Goal: Unclear: Browse casually

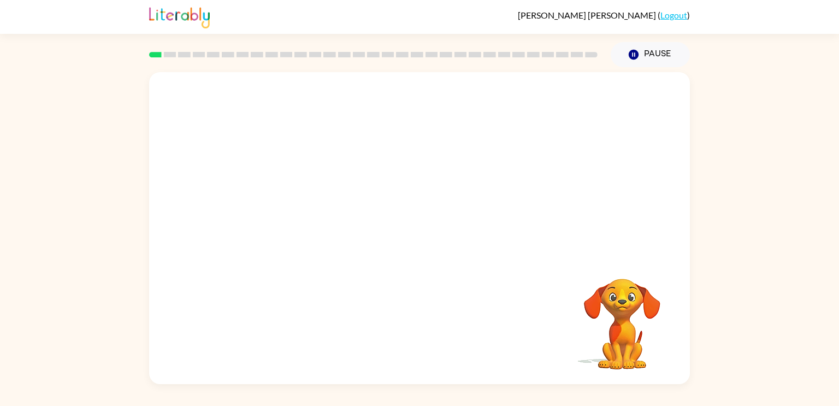
click at [563, 100] on video "Your browser must support playing .mp4 files to use Literably. Please try using…" at bounding box center [419, 164] width 541 height 184
click at [619, 311] on video "Your browser must support playing .mp4 files to use Literably. Please try using…" at bounding box center [622, 316] width 109 height 109
click at [422, 231] on icon "button" at bounding box center [419, 233] width 13 height 13
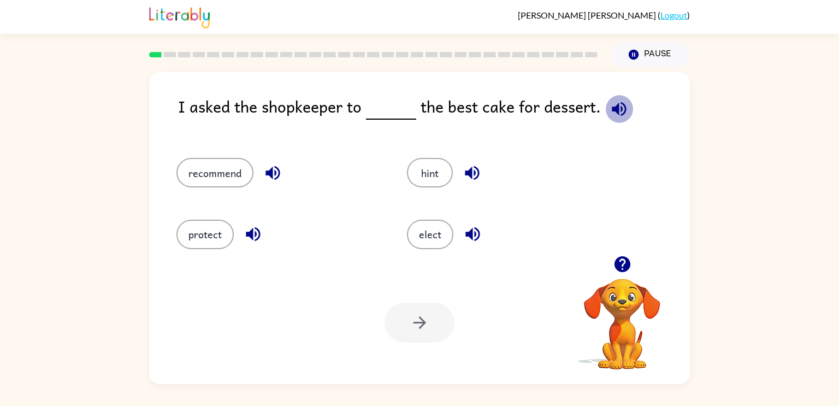
click at [616, 110] on icon "button" at bounding box center [619, 108] width 19 height 19
click at [276, 169] on icon "button" at bounding box center [272, 172] width 19 height 19
click at [614, 112] on icon "button" at bounding box center [619, 109] width 14 height 14
click at [272, 166] on icon "button" at bounding box center [272, 172] width 19 height 19
click at [467, 243] on icon "button" at bounding box center [472, 234] width 19 height 19
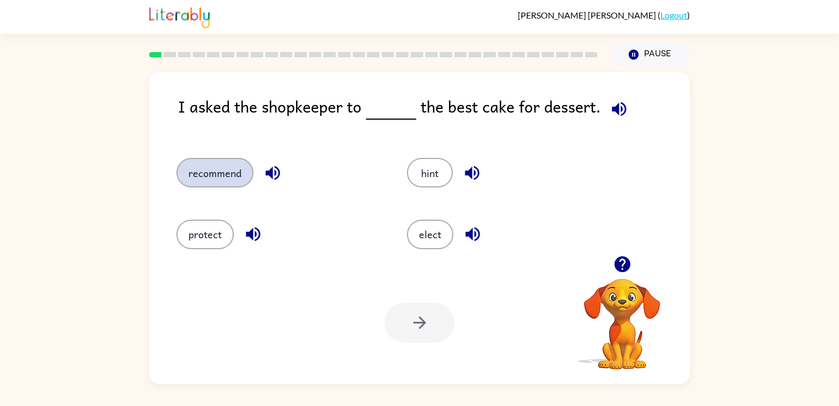
click at [240, 167] on button "recommend" at bounding box center [214, 173] width 77 height 30
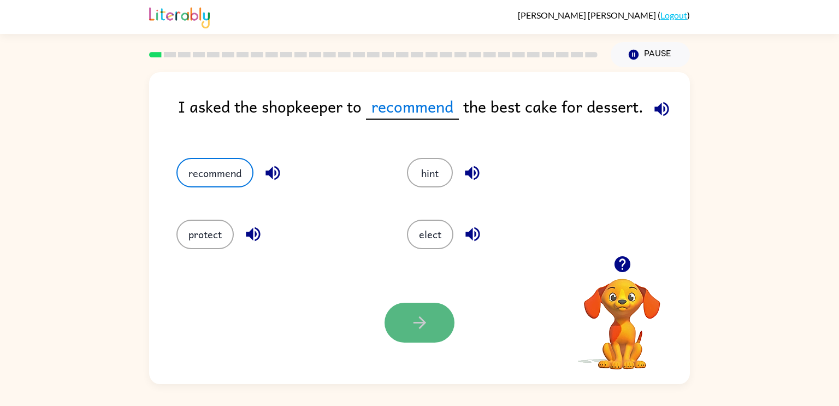
click at [428, 332] on icon "button" at bounding box center [419, 322] width 19 height 19
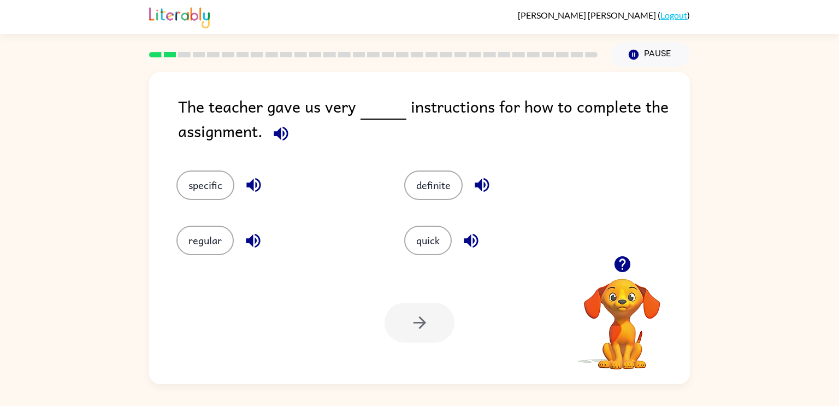
click at [280, 130] on icon "button" at bounding box center [281, 133] width 14 height 14
click at [220, 181] on button "specific" at bounding box center [205, 185] width 58 height 30
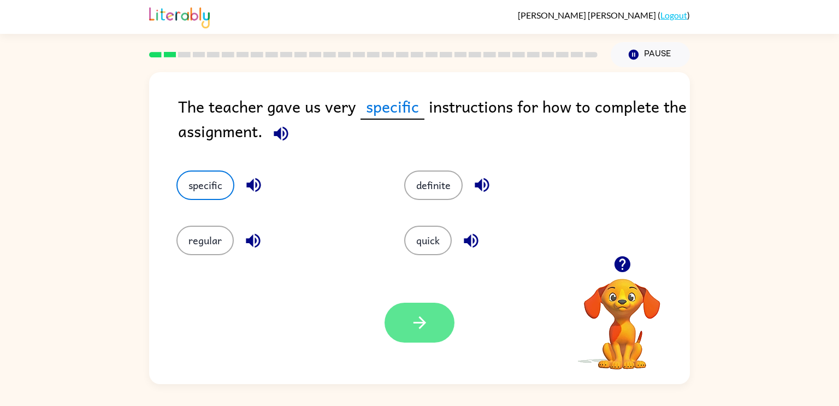
click at [425, 327] on icon "button" at bounding box center [419, 322] width 19 height 19
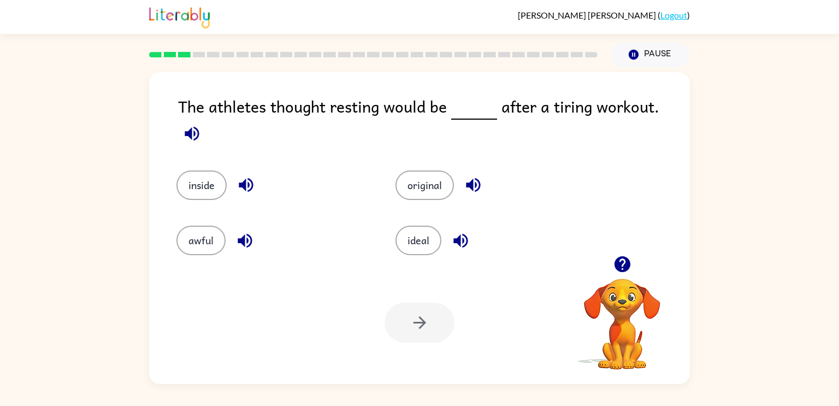
click at [202, 124] on icon "button" at bounding box center [191, 133] width 19 height 19
click at [457, 233] on icon "button" at bounding box center [461, 240] width 14 height 14
click at [419, 226] on button "ideal" at bounding box center [419, 241] width 46 height 30
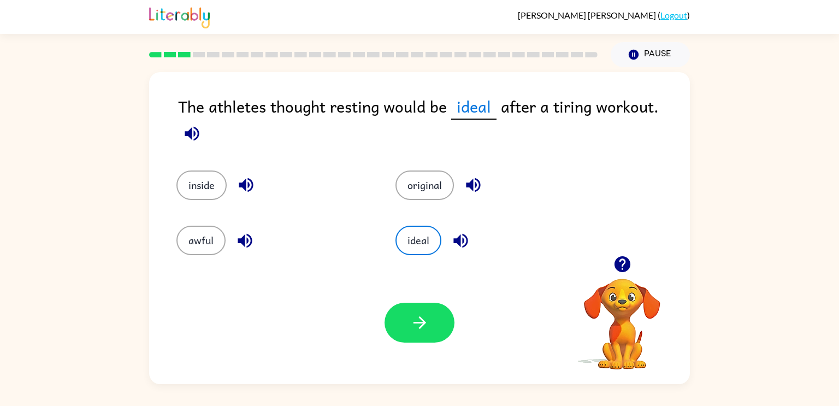
click at [202, 124] on icon "button" at bounding box center [191, 133] width 19 height 19
click at [418, 327] on icon "button" at bounding box center [419, 322] width 19 height 19
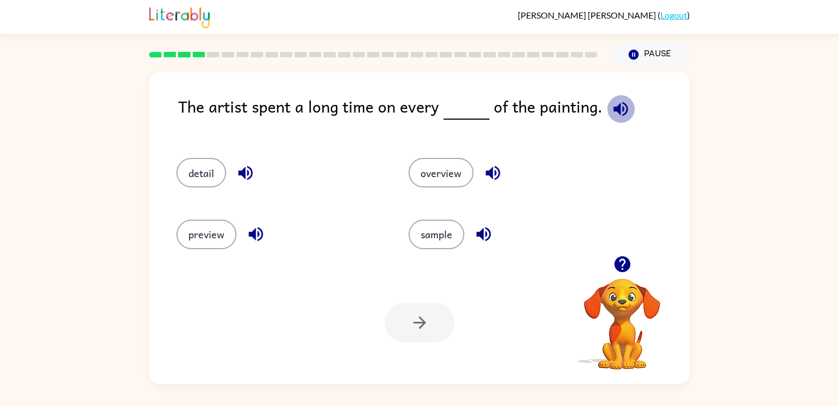
click at [615, 107] on icon "button" at bounding box center [621, 109] width 14 height 14
click at [200, 176] on button "detail" at bounding box center [201, 173] width 50 height 30
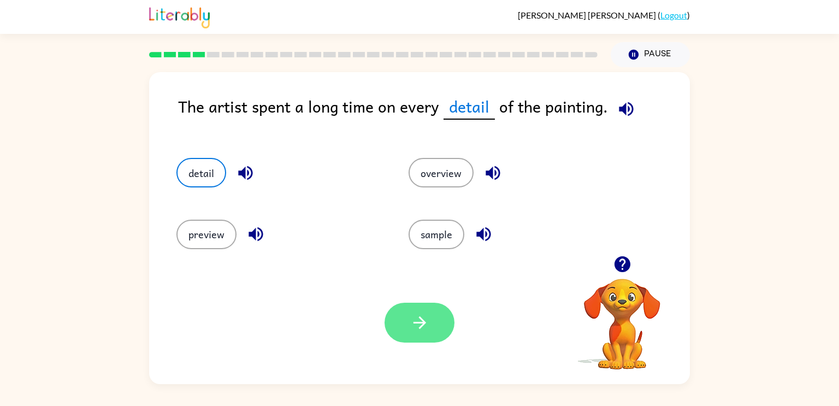
click at [425, 335] on button "button" at bounding box center [420, 323] width 70 height 40
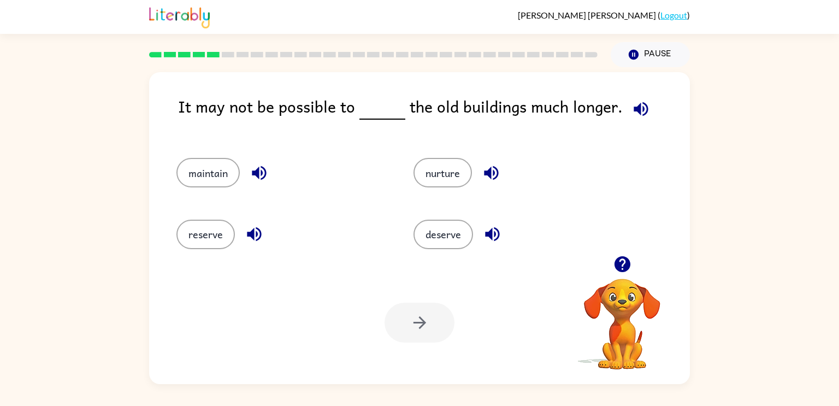
click at [638, 107] on icon "button" at bounding box center [641, 109] width 14 height 14
click at [257, 170] on icon "button" at bounding box center [259, 173] width 14 height 14
click at [213, 170] on button "maintain" at bounding box center [207, 173] width 63 height 30
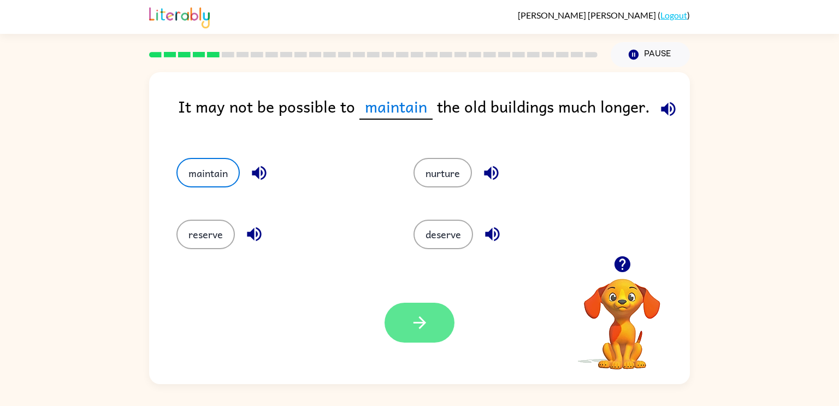
click at [435, 325] on button "button" at bounding box center [420, 323] width 70 height 40
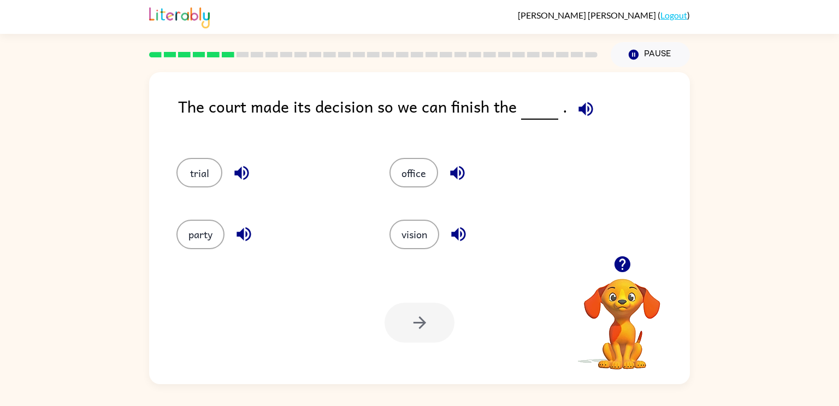
click at [587, 105] on icon "button" at bounding box center [586, 109] width 14 height 14
click at [457, 234] on icon "button" at bounding box center [458, 234] width 14 height 14
click at [422, 235] on button "vision" at bounding box center [415, 235] width 50 height 30
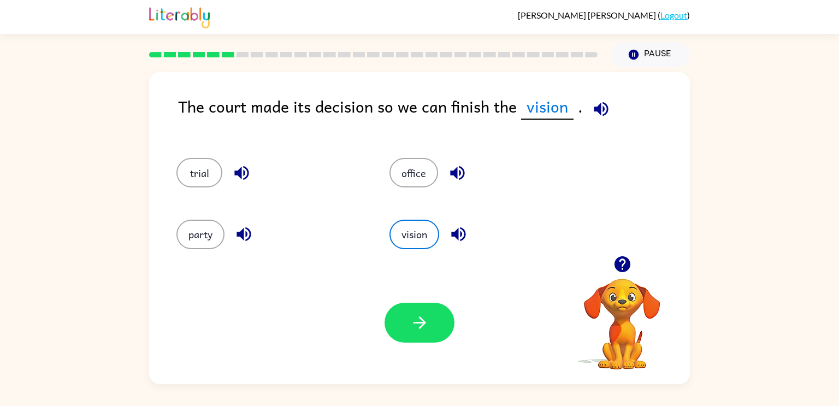
click at [237, 238] on icon "button" at bounding box center [243, 234] width 19 height 19
click at [237, 175] on icon "button" at bounding box center [241, 173] width 14 height 14
click at [467, 172] on button "button" at bounding box center [458, 173] width 28 height 28
click at [234, 170] on icon "button" at bounding box center [241, 172] width 19 height 19
click at [600, 104] on icon "button" at bounding box center [601, 108] width 19 height 19
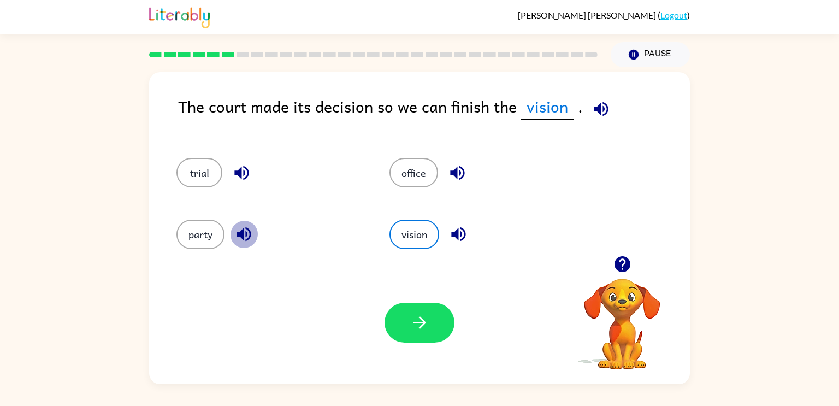
click at [245, 229] on icon "button" at bounding box center [243, 234] width 19 height 19
click at [208, 227] on button "party" at bounding box center [200, 235] width 48 height 30
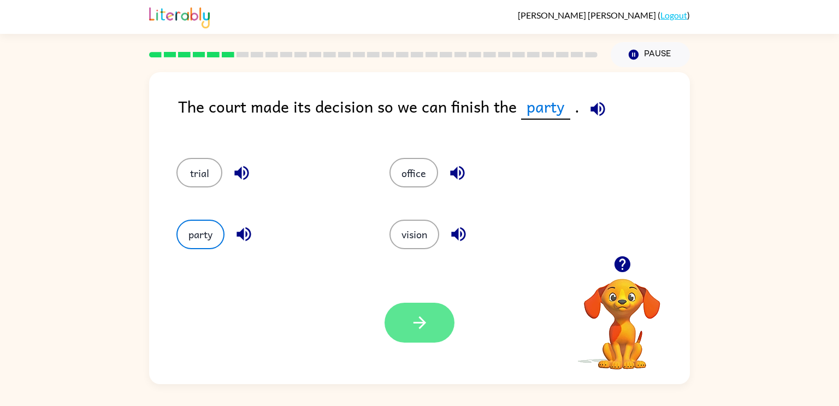
click at [411, 324] on icon "button" at bounding box center [419, 322] width 19 height 19
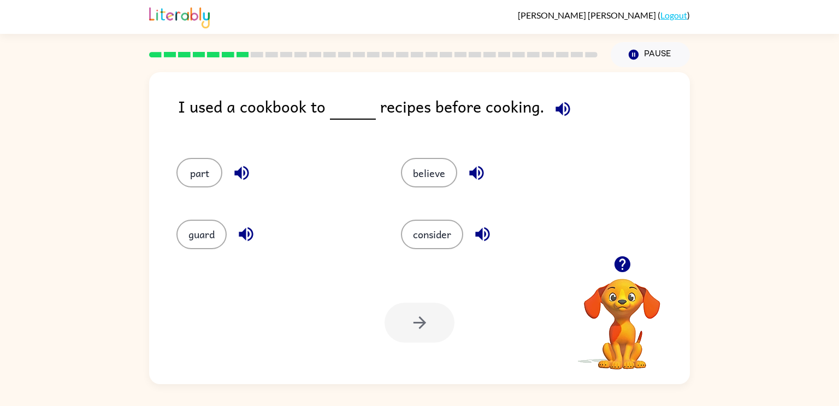
click at [557, 109] on icon "button" at bounding box center [563, 109] width 14 height 14
click at [556, 118] on icon "button" at bounding box center [562, 108] width 19 height 19
click at [556, 107] on icon "button" at bounding box center [563, 109] width 14 height 14
click at [436, 149] on div "believe" at bounding box center [492, 167] width 225 height 61
click at [437, 161] on button "believe" at bounding box center [429, 173] width 56 height 30
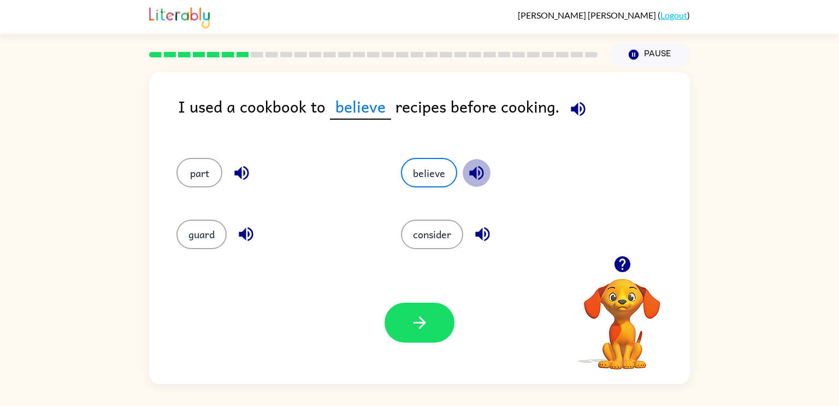
click at [472, 170] on icon "button" at bounding box center [476, 173] width 14 height 14
click at [485, 225] on icon "button" at bounding box center [482, 234] width 19 height 19
click at [245, 169] on icon "button" at bounding box center [241, 172] width 19 height 19
click at [243, 238] on icon "button" at bounding box center [246, 234] width 19 height 19
click at [201, 239] on button "guard" at bounding box center [201, 235] width 50 height 30
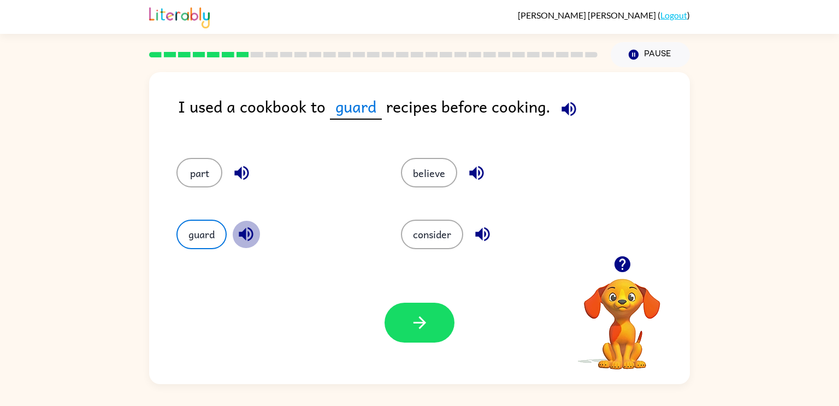
click at [242, 240] on icon "button" at bounding box center [246, 234] width 19 height 19
click at [473, 234] on icon "button" at bounding box center [482, 234] width 19 height 19
click at [449, 230] on button "consider" at bounding box center [432, 235] width 62 height 30
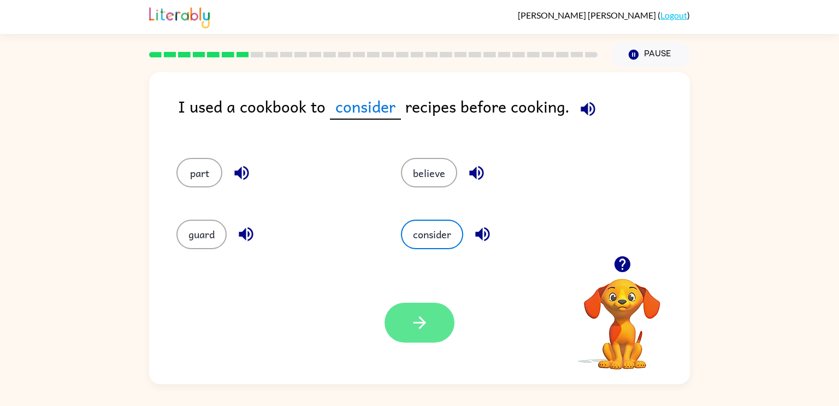
click at [414, 330] on icon "button" at bounding box center [419, 322] width 19 height 19
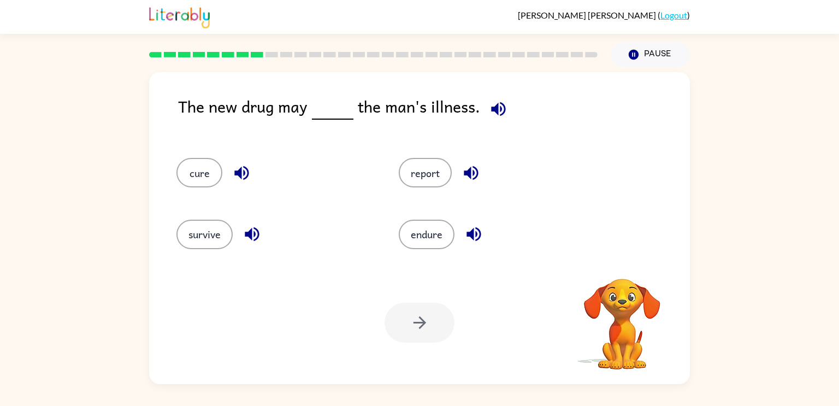
click at [494, 108] on icon "button" at bounding box center [498, 109] width 14 height 14
click at [242, 176] on icon "button" at bounding box center [241, 173] width 14 height 14
click at [209, 173] on button "cure" at bounding box center [199, 173] width 46 height 30
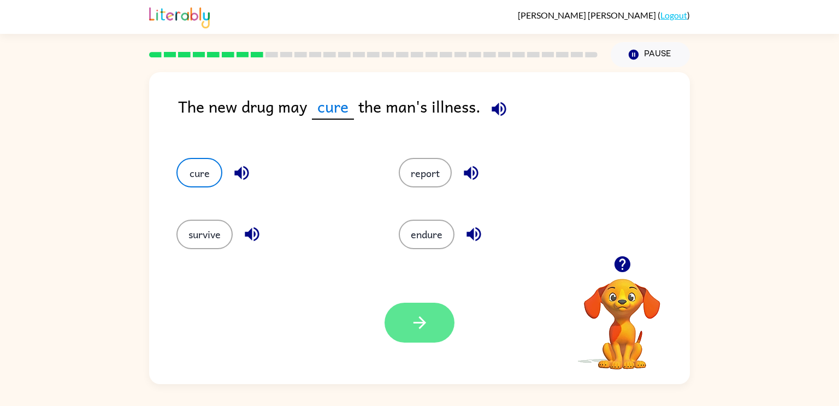
click at [425, 326] on icon "button" at bounding box center [419, 322] width 19 height 19
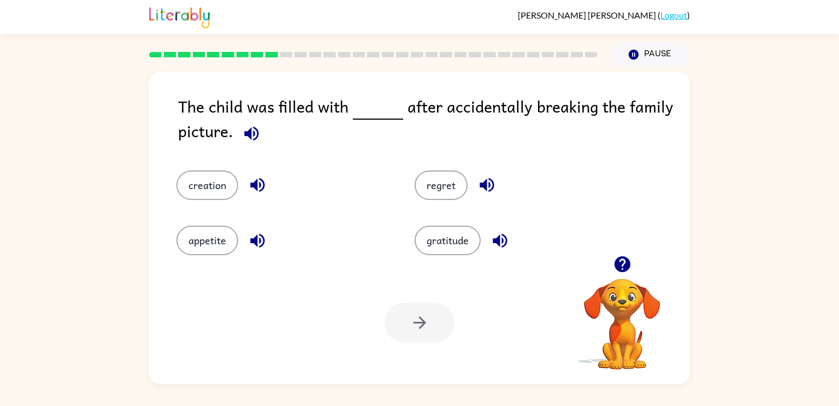
click at [255, 136] on icon "button" at bounding box center [251, 133] width 19 height 19
click at [441, 198] on button "regret" at bounding box center [441, 185] width 53 height 30
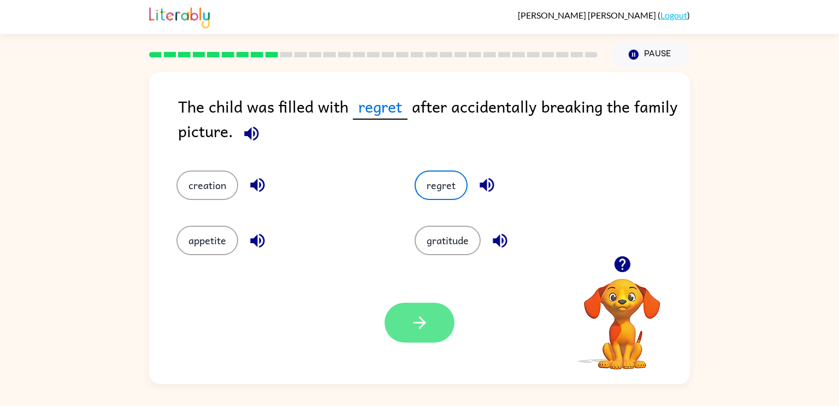
click at [435, 327] on button "button" at bounding box center [420, 323] width 70 height 40
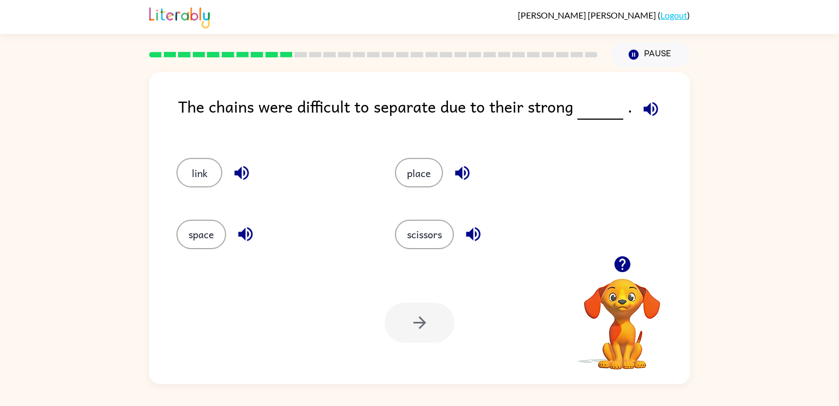
click at [650, 112] on icon "button" at bounding box center [650, 108] width 19 height 19
click at [210, 176] on button "link" at bounding box center [199, 173] width 46 height 30
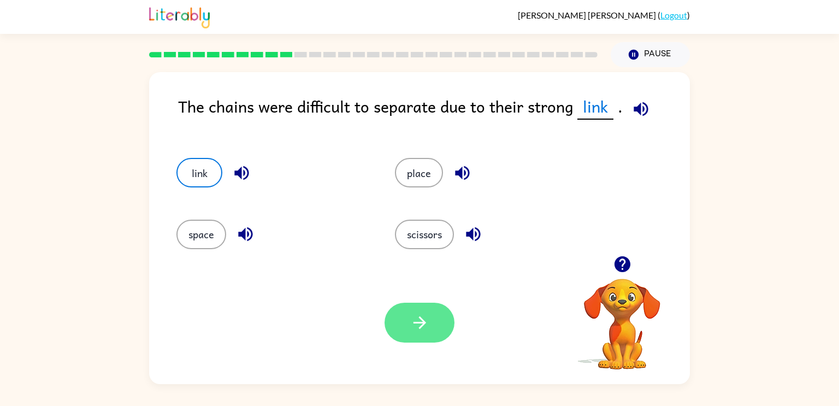
click at [426, 327] on icon "button" at bounding box center [419, 322] width 19 height 19
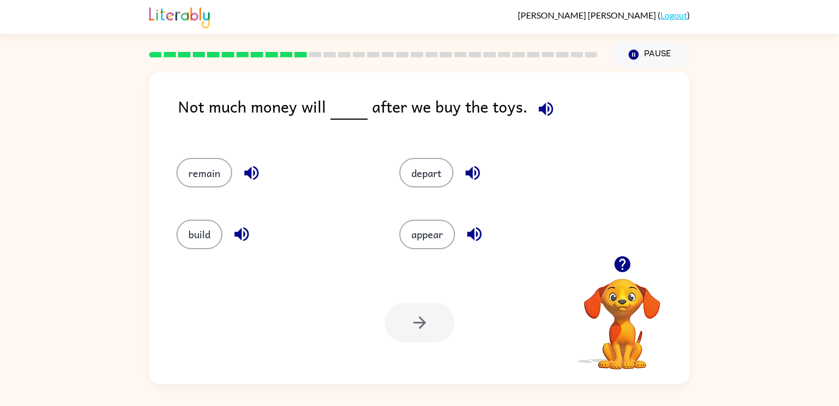
click at [549, 111] on icon "button" at bounding box center [546, 108] width 19 height 19
click at [202, 171] on button "remain" at bounding box center [204, 173] width 56 height 30
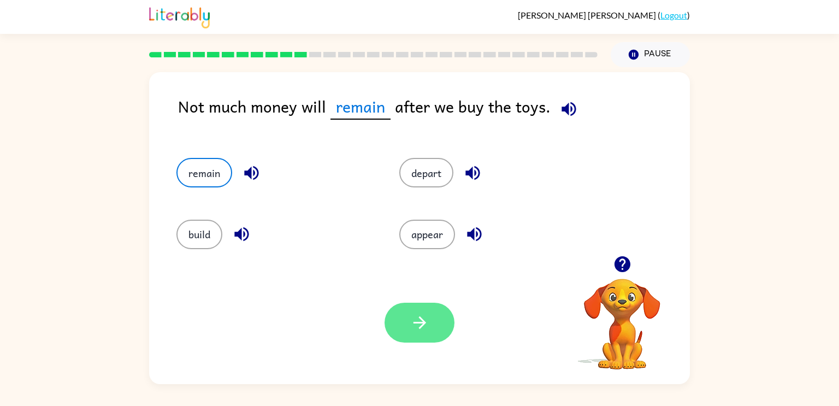
click at [422, 323] on icon "button" at bounding box center [419, 322] width 13 height 13
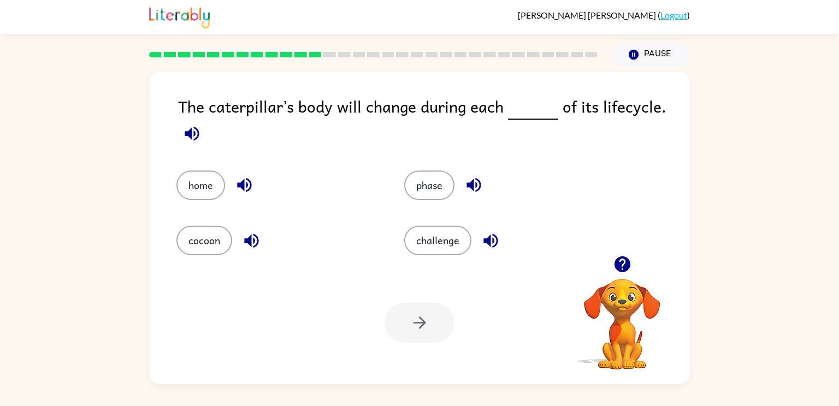
click at [202, 136] on button "button" at bounding box center [192, 134] width 28 height 28
click at [245, 176] on icon "button" at bounding box center [244, 184] width 19 height 19
click at [203, 190] on button "home" at bounding box center [200, 185] width 49 height 30
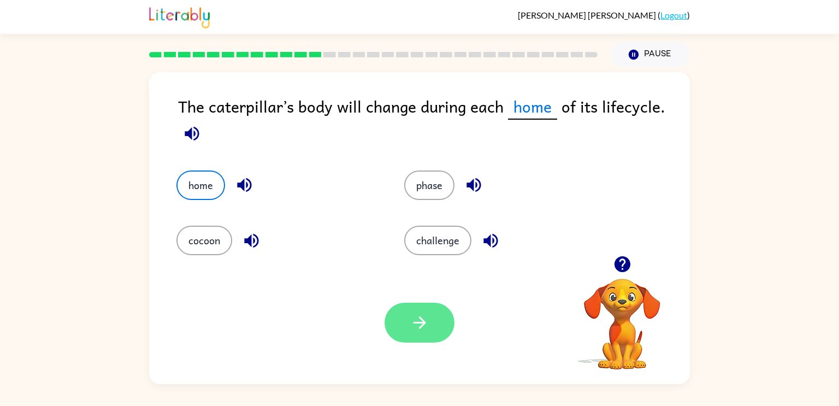
click at [439, 318] on button "button" at bounding box center [420, 323] width 70 height 40
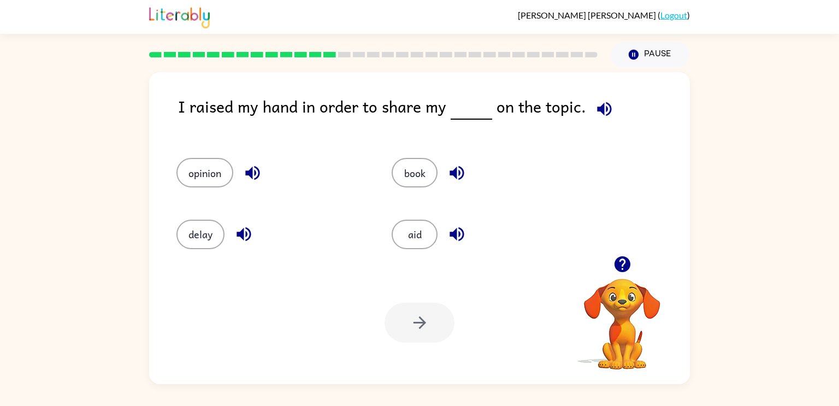
click at [596, 113] on icon "button" at bounding box center [604, 108] width 19 height 19
click at [197, 174] on button "opinion" at bounding box center [204, 173] width 57 height 30
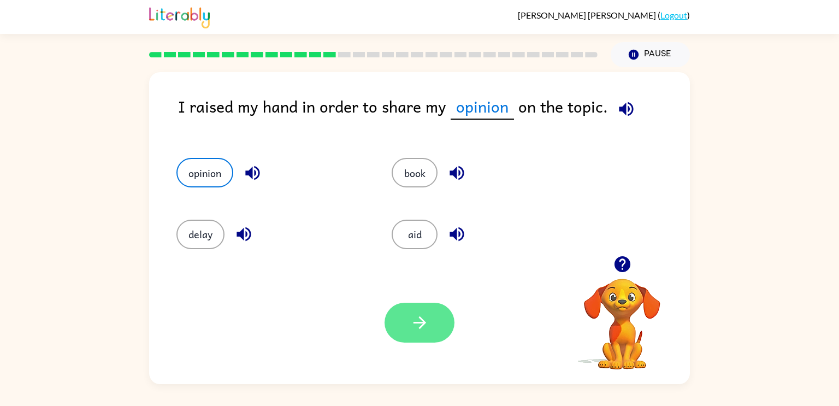
click at [419, 313] on icon "button" at bounding box center [419, 322] width 19 height 19
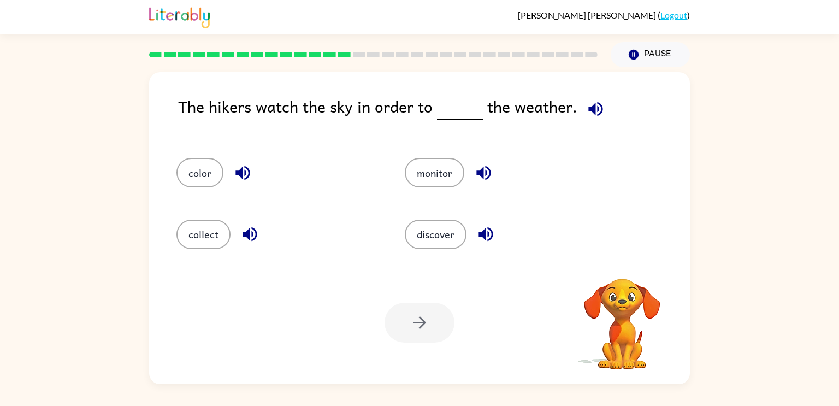
click at [588, 108] on icon "button" at bounding box center [595, 109] width 14 height 14
click at [488, 171] on icon "button" at bounding box center [483, 173] width 14 height 14
click at [450, 169] on button "monitor" at bounding box center [435, 173] width 60 height 30
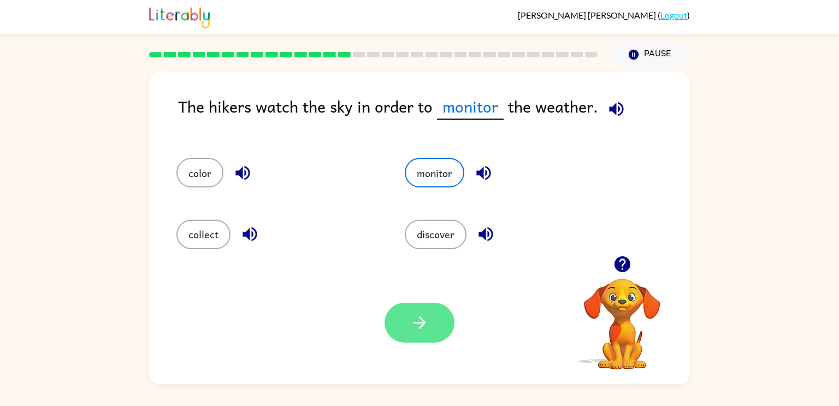
click at [426, 328] on icon "button" at bounding box center [419, 322] width 19 height 19
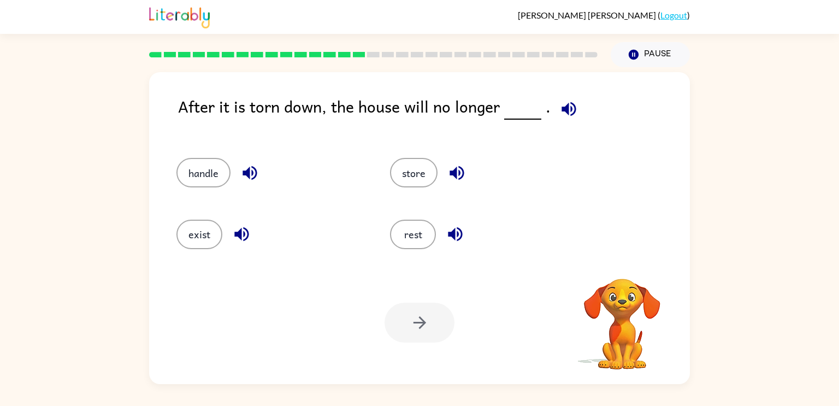
click at [563, 111] on icon "button" at bounding box center [569, 109] width 14 height 14
click at [203, 239] on button "exist" at bounding box center [199, 235] width 46 height 30
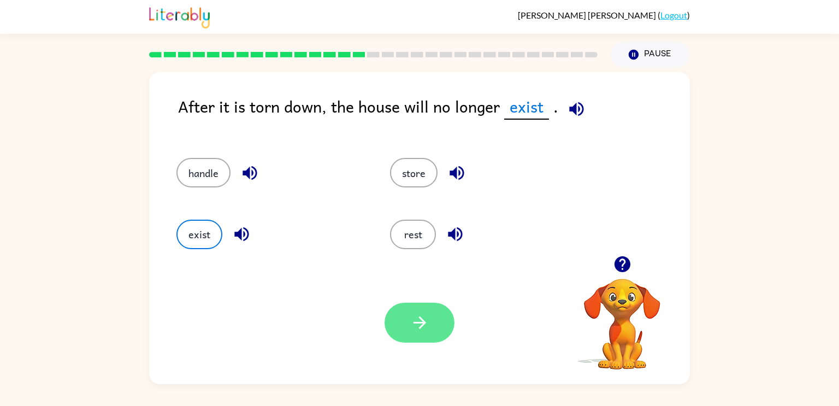
click at [413, 328] on icon "button" at bounding box center [419, 322] width 19 height 19
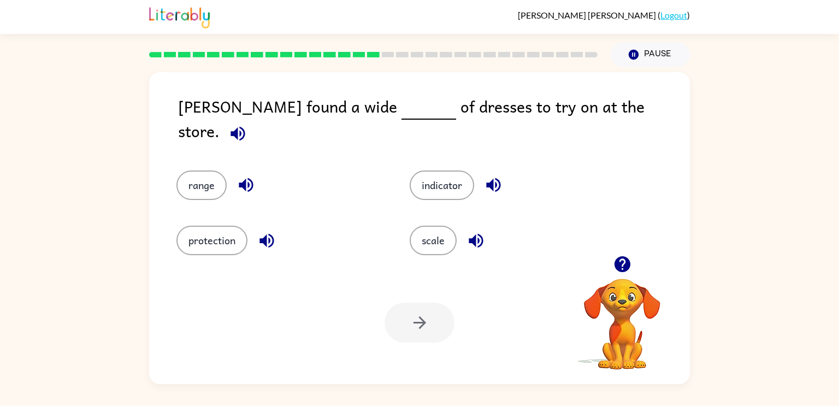
click at [245, 126] on icon "button" at bounding box center [238, 133] width 14 height 14
click at [469, 232] on icon "button" at bounding box center [476, 240] width 19 height 19
click at [494, 175] on icon "button" at bounding box center [493, 184] width 19 height 19
click at [263, 235] on icon "button" at bounding box center [267, 240] width 14 height 14
click at [213, 170] on button "range" at bounding box center [201, 185] width 50 height 30
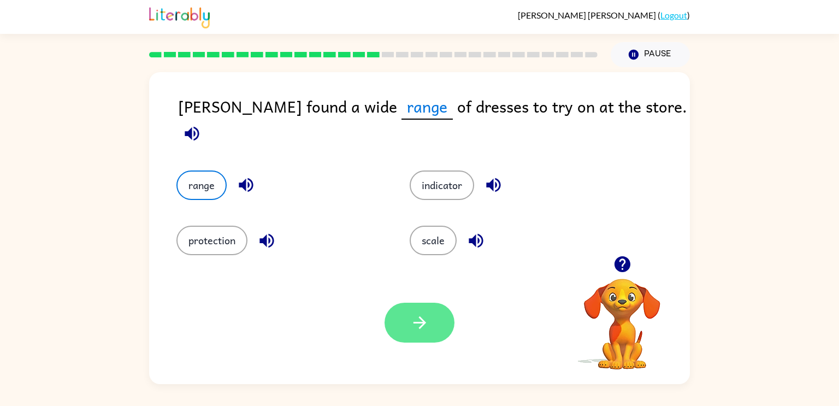
click at [440, 333] on button "button" at bounding box center [420, 323] width 70 height 40
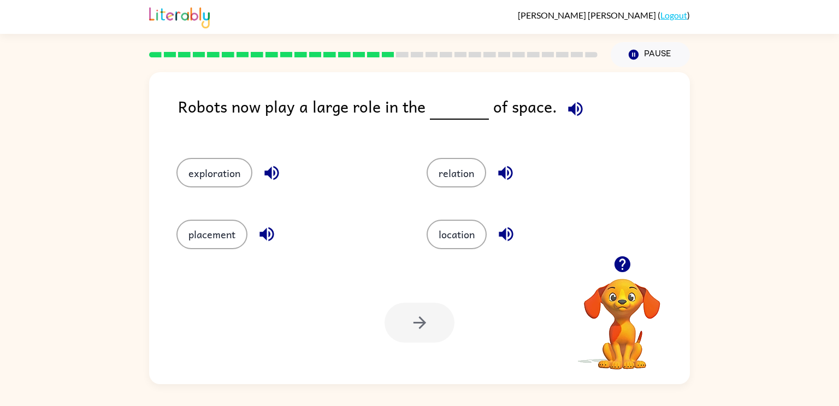
click at [568, 109] on icon "button" at bounding box center [575, 109] width 14 height 14
click at [475, 236] on button "location" at bounding box center [457, 235] width 60 height 30
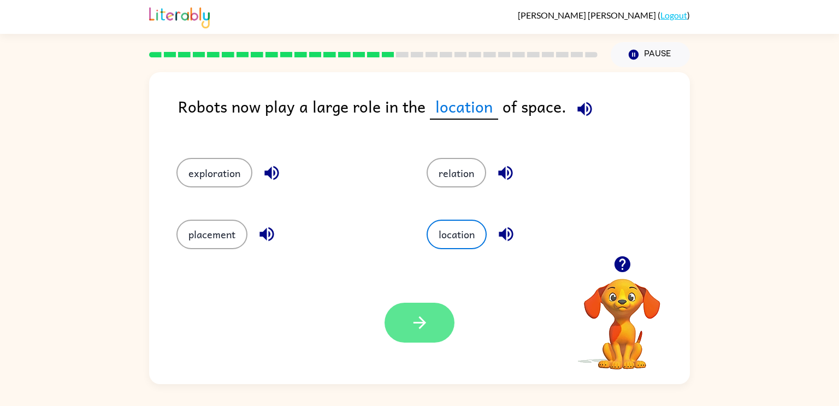
click at [427, 318] on icon "button" at bounding box center [419, 322] width 19 height 19
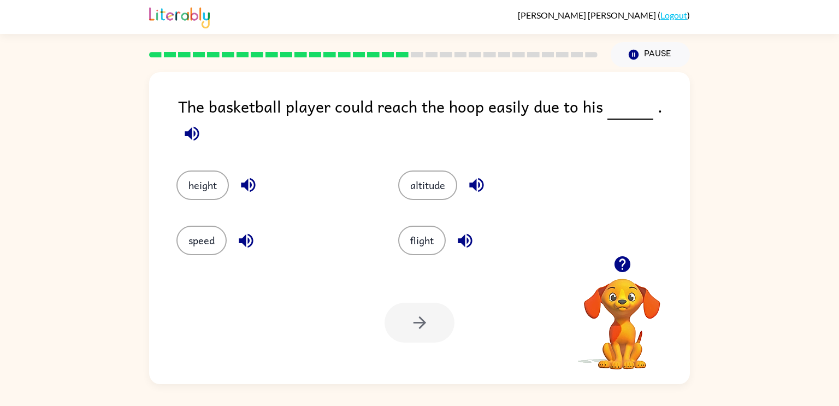
click at [202, 124] on icon "button" at bounding box center [191, 133] width 19 height 19
click at [244, 178] on icon "button" at bounding box center [248, 185] width 14 height 14
click at [208, 170] on button "height" at bounding box center [202, 185] width 52 height 30
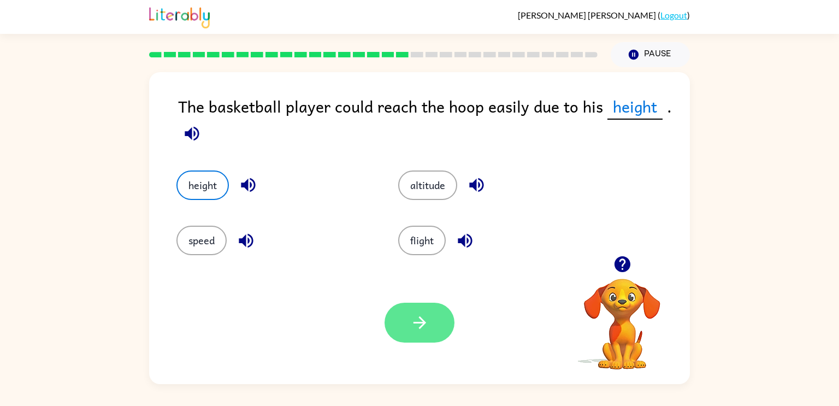
click at [407, 334] on button "button" at bounding box center [420, 323] width 70 height 40
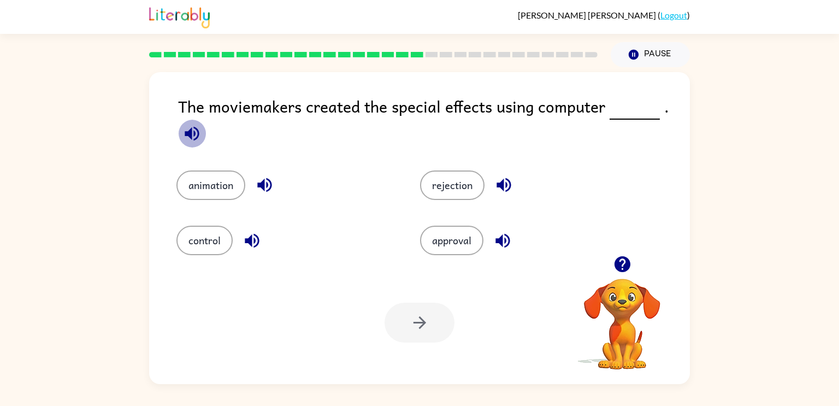
click at [191, 134] on icon "button" at bounding box center [192, 133] width 14 height 14
click at [503, 187] on icon "button" at bounding box center [503, 184] width 19 height 19
click at [256, 186] on icon "button" at bounding box center [264, 184] width 19 height 19
click at [221, 185] on button "animation" at bounding box center [210, 185] width 69 height 30
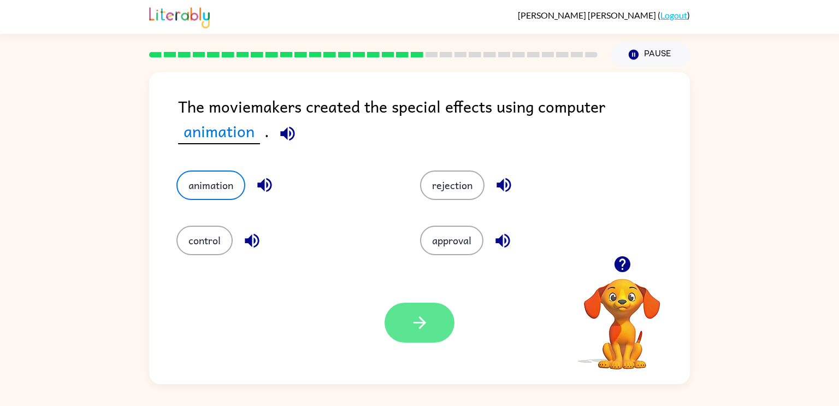
click at [407, 334] on button "button" at bounding box center [420, 323] width 70 height 40
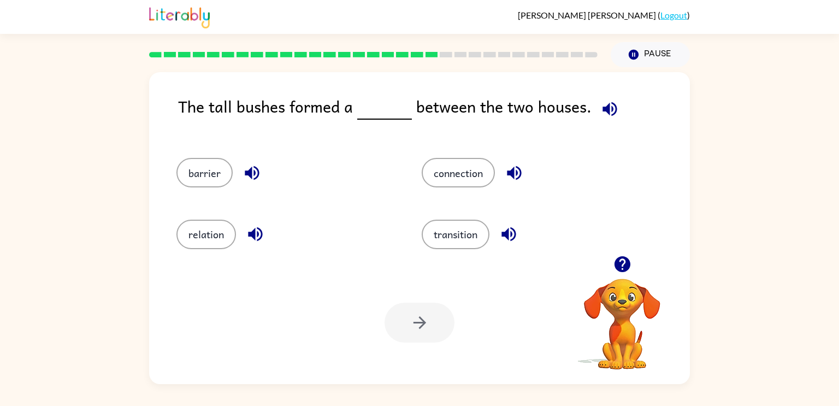
click at [604, 105] on icon "button" at bounding box center [610, 109] width 14 height 14
click at [216, 167] on button "barrier" at bounding box center [204, 173] width 56 height 30
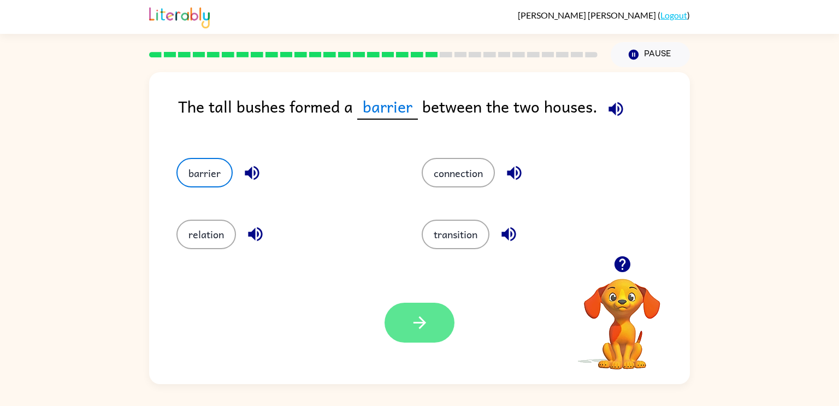
click at [438, 328] on button "button" at bounding box center [420, 323] width 70 height 40
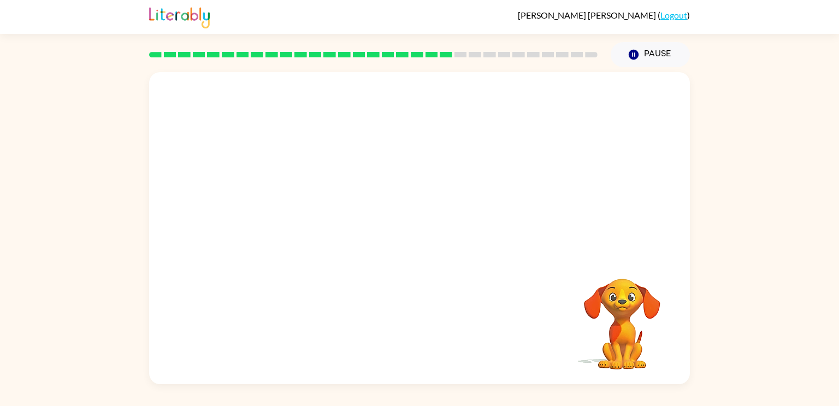
click at [319, 221] on video "Your browser must support playing .mp4 files to use Literably. Please try using…" at bounding box center [419, 164] width 541 height 184
click at [421, 231] on div at bounding box center [420, 234] width 70 height 40
click at [421, 231] on icon "button" at bounding box center [419, 233] width 19 height 19
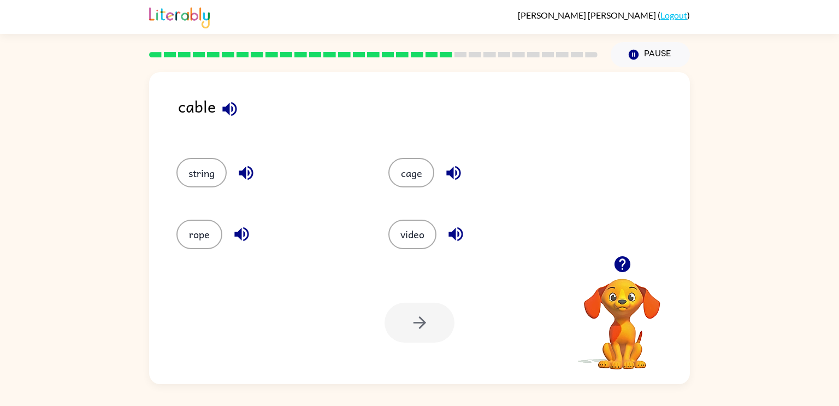
click at [226, 98] on button "button" at bounding box center [230, 109] width 28 height 28
click at [243, 170] on icon "button" at bounding box center [246, 173] width 14 height 14
click at [208, 164] on button "string" at bounding box center [201, 173] width 50 height 30
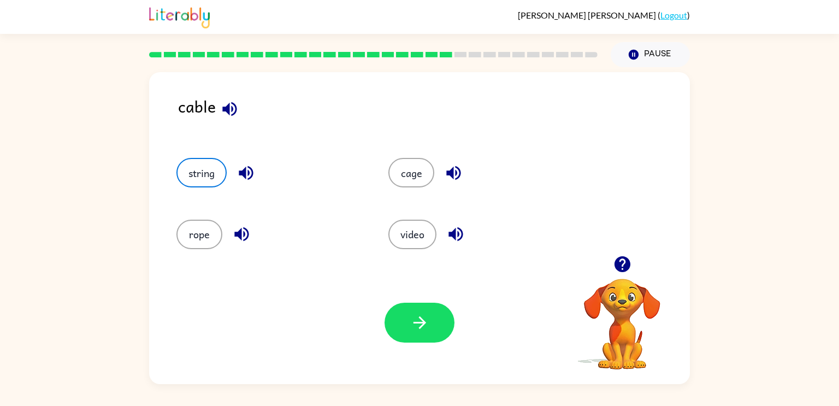
click at [457, 234] on icon "button" at bounding box center [456, 234] width 14 height 14
click at [430, 236] on button "video" at bounding box center [412, 235] width 48 height 30
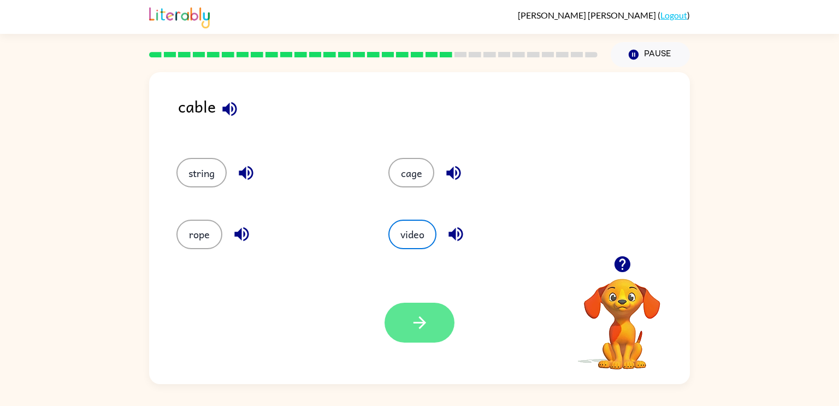
click at [414, 325] on icon "button" at bounding box center [419, 322] width 19 height 19
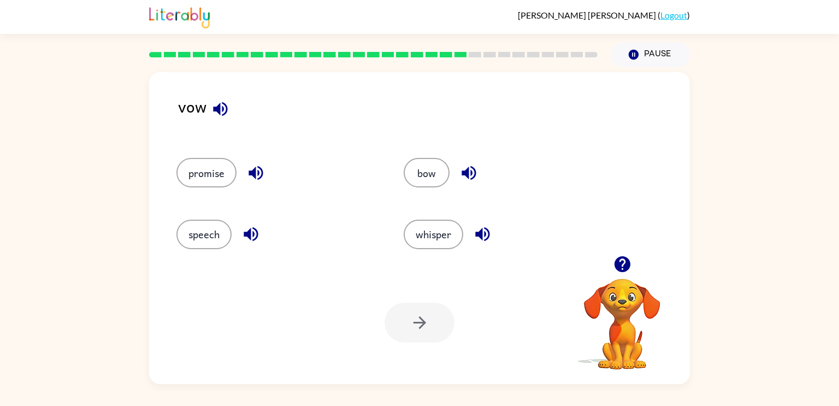
click at [217, 103] on icon "button" at bounding box center [220, 108] width 19 height 19
click at [224, 168] on button "promise" at bounding box center [206, 173] width 60 height 30
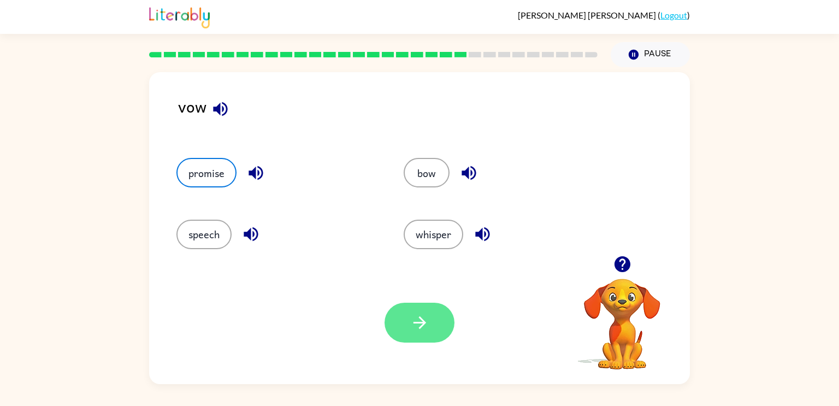
click at [420, 323] on icon "button" at bounding box center [419, 322] width 13 height 13
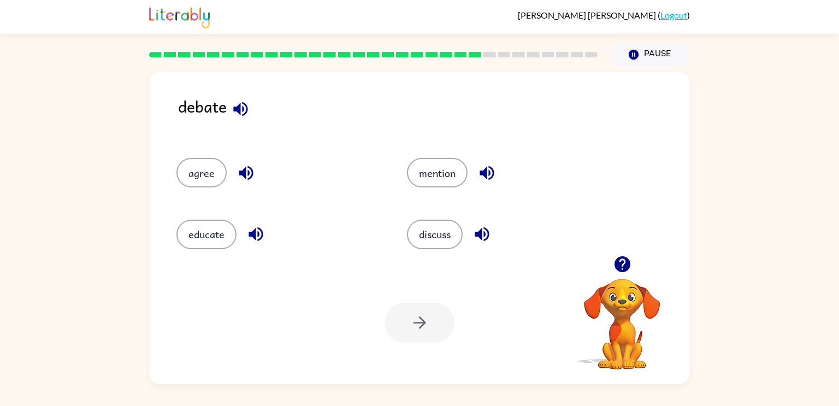
click at [237, 100] on icon "button" at bounding box center [240, 108] width 19 height 19
click at [248, 225] on icon "button" at bounding box center [255, 234] width 19 height 19
click at [490, 172] on icon "button" at bounding box center [487, 172] width 19 height 19
click at [426, 166] on button "mention" at bounding box center [437, 173] width 61 height 30
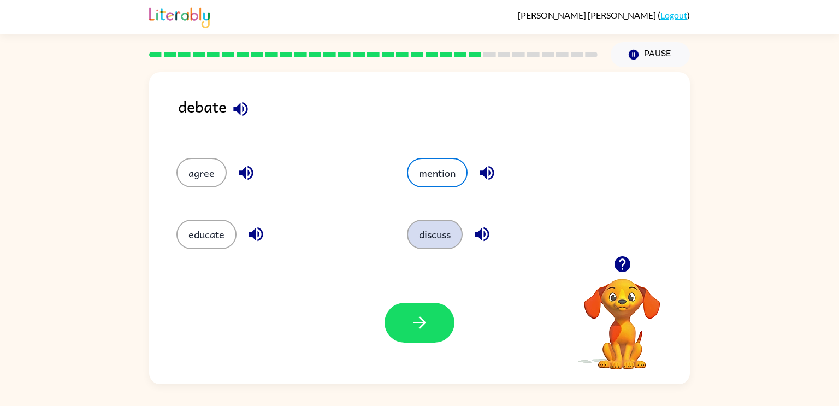
click at [454, 231] on button "discuss" at bounding box center [435, 235] width 56 height 30
click at [433, 238] on button "discuss" at bounding box center [435, 235] width 56 height 30
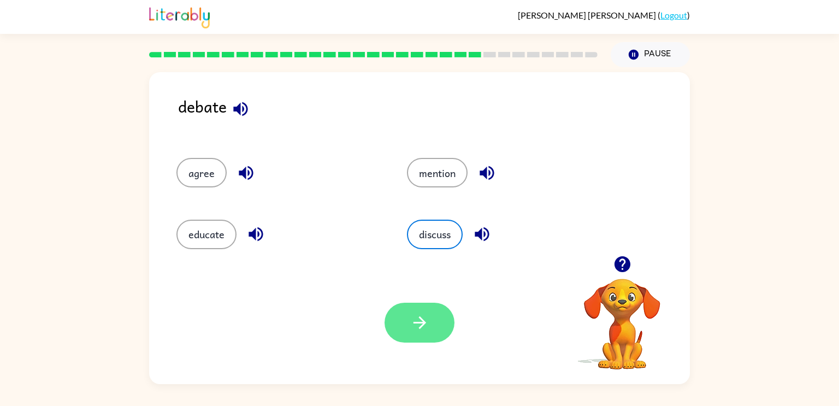
click at [410, 342] on button "button" at bounding box center [420, 323] width 70 height 40
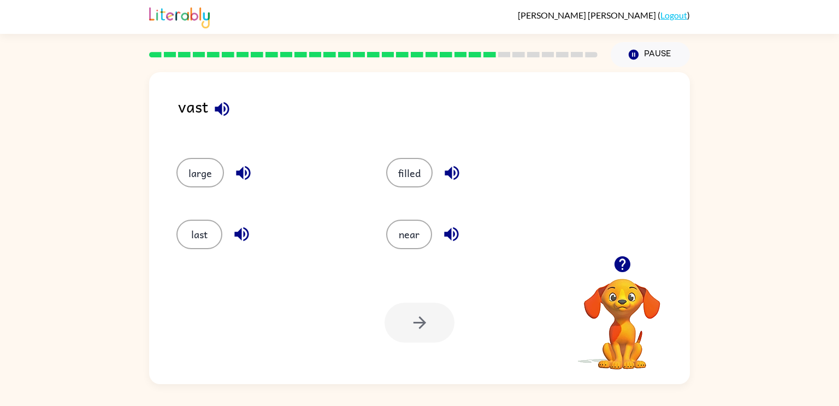
click at [217, 102] on icon "button" at bounding box center [222, 108] width 19 height 19
click at [395, 239] on button "near" at bounding box center [409, 235] width 46 height 30
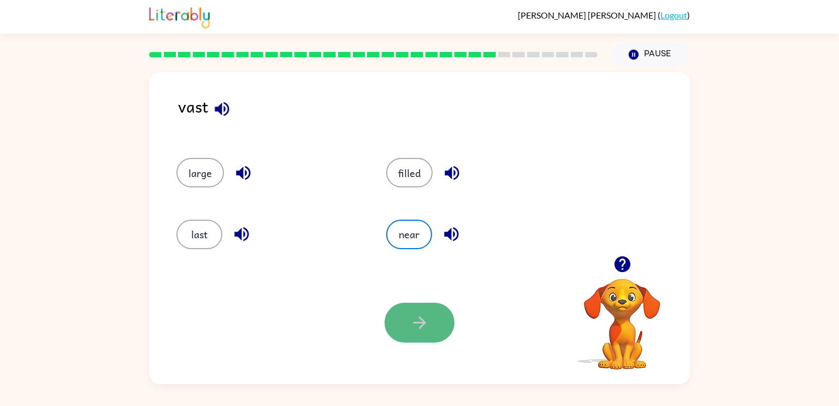
click at [425, 320] on icon "button" at bounding box center [419, 322] width 19 height 19
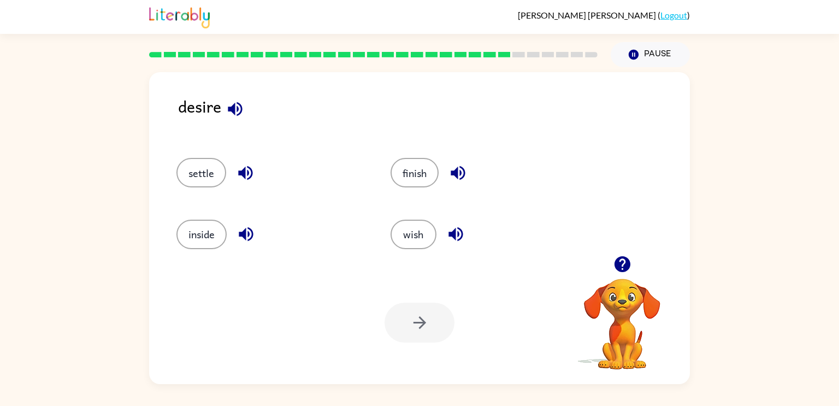
click at [233, 105] on icon "button" at bounding box center [235, 109] width 14 height 14
click at [424, 231] on button "wish" at bounding box center [414, 235] width 46 height 30
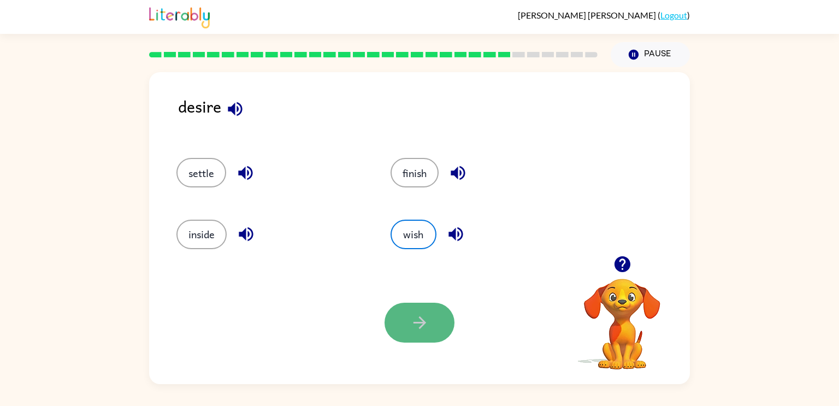
click at [414, 331] on icon "button" at bounding box center [419, 322] width 19 height 19
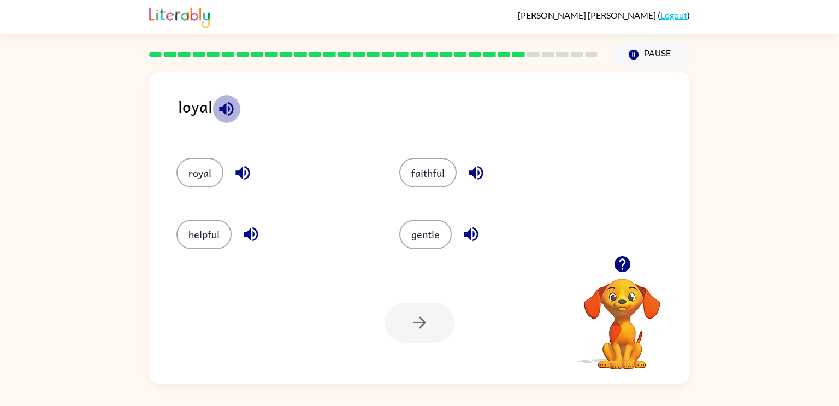
click at [228, 103] on icon "button" at bounding box center [226, 109] width 14 height 14
click at [241, 174] on icon "button" at bounding box center [242, 173] width 14 height 14
click at [196, 169] on button "royal" at bounding box center [199, 173] width 47 height 30
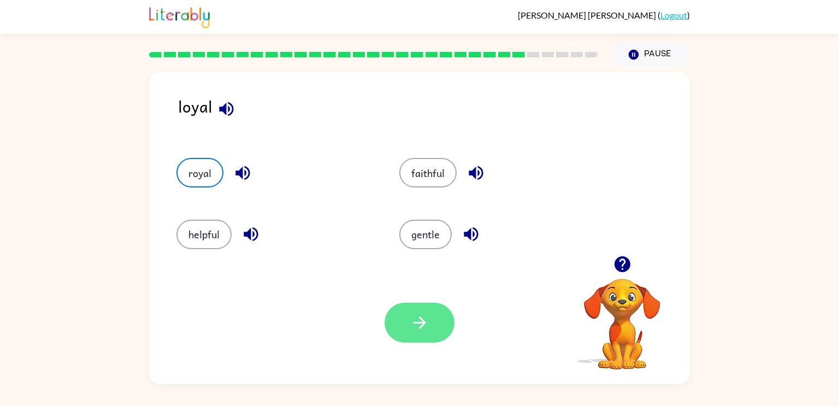
click at [406, 307] on button "button" at bounding box center [420, 323] width 70 height 40
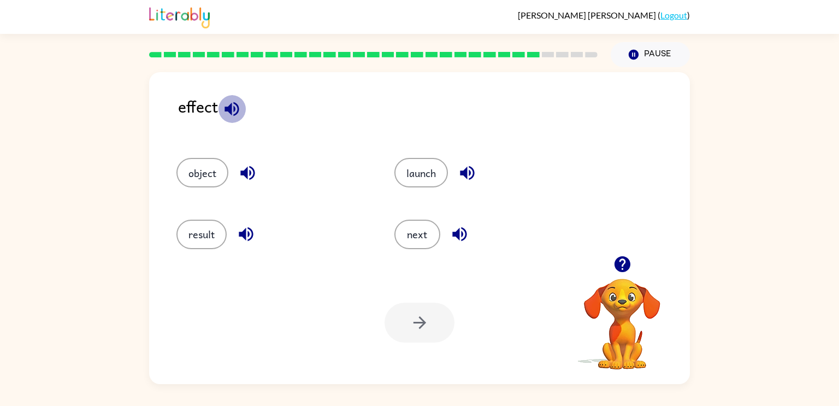
click at [227, 109] on icon "button" at bounding box center [232, 109] width 14 height 14
click at [217, 231] on button "result" at bounding box center [201, 235] width 50 height 30
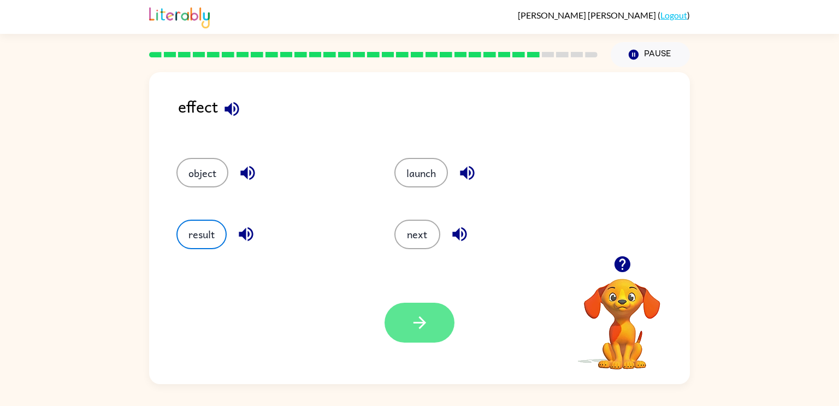
click at [418, 327] on icon "button" at bounding box center [419, 322] width 19 height 19
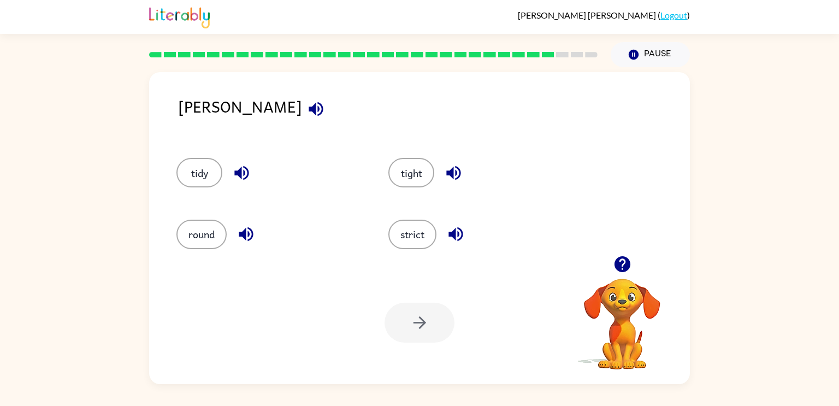
click at [307, 106] on icon "button" at bounding box center [316, 108] width 19 height 19
click at [242, 174] on icon "button" at bounding box center [241, 172] width 19 height 19
click at [238, 235] on icon "button" at bounding box center [246, 234] width 19 height 19
click at [455, 174] on icon "button" at bounding box center [453, 172] width 19 height 19
click at [455, 237] on icon "button" at bounding box center [456, 234] width 14 height 14
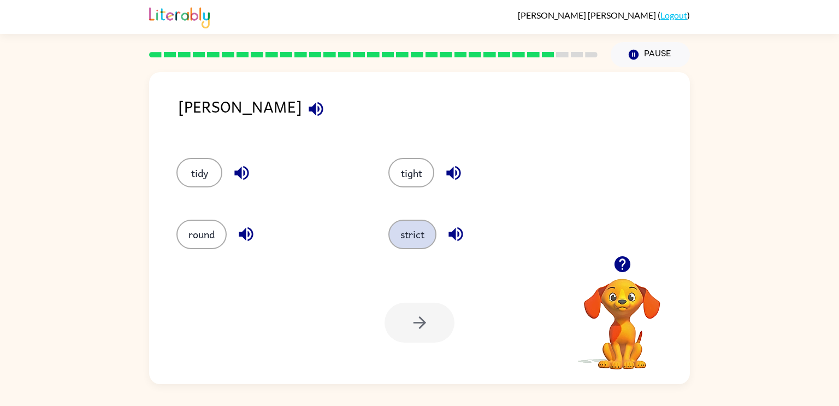
click at [426, 231] on button "strict" at bounding box center [412, 235] width 48 height 30
click at [424, 322] on icon "button" at bounding box center [419, 322] width 13 height 13
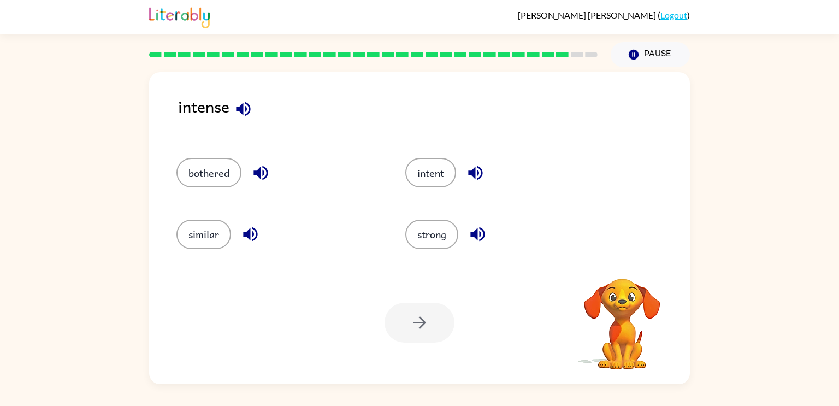
click at [246, 107] on icon "button" at bounding box center [243, 109] width 14 height 14
click at [261, 168] on icon "button" at bounding box center [260, 172] width 19 height 19
click at [245, 229] on icon "button" at bounding box center [250, 234] width 19 height 19
click at [199, 182] on button "bothered" at bounding box center [208, 173] width 65 height 30
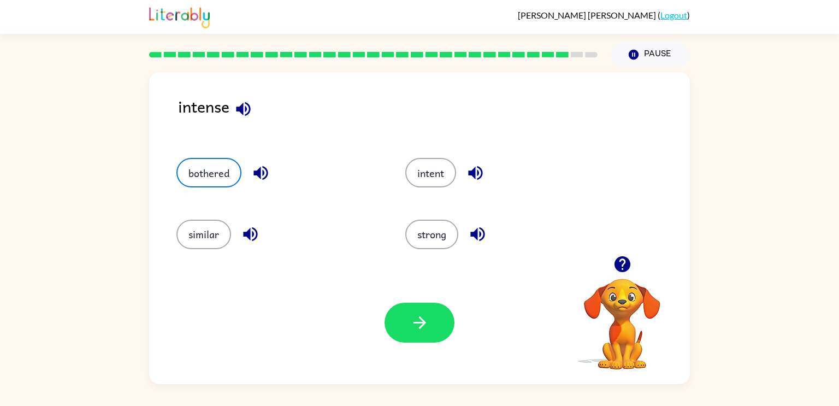
click at [474, 171] on icon "button" at bounding box center [475, 173] width 14 height 14
click at [480, 235] on icon "button" at bounding box center [477, 234] width 14 height 14
click at [436, 171] on button "intent" at bounding box center [430, 173] width 51 height 30
click at [429, 302] on div "Your browser must support playing .mp4 files to use Literably. Please try using…" at bounding box center [419, 322] width 541 height 123
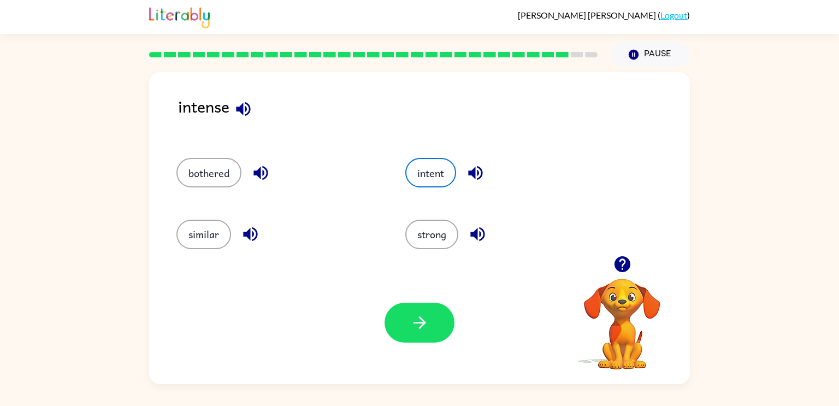
click at [429, 302] on div "Your browser must support playing .mp4 files to use Literably. Please try using…" at bounding box center [419, 322] width 541 height 123
click at [428, 302] on div "Your browser must support playing .mp4 files to use Literably. Please try using…" at bounding box center [419, 322] width 541 height 123
click at [427, 304] on button "button" at bounding box center [420, 323] width 70 height 40
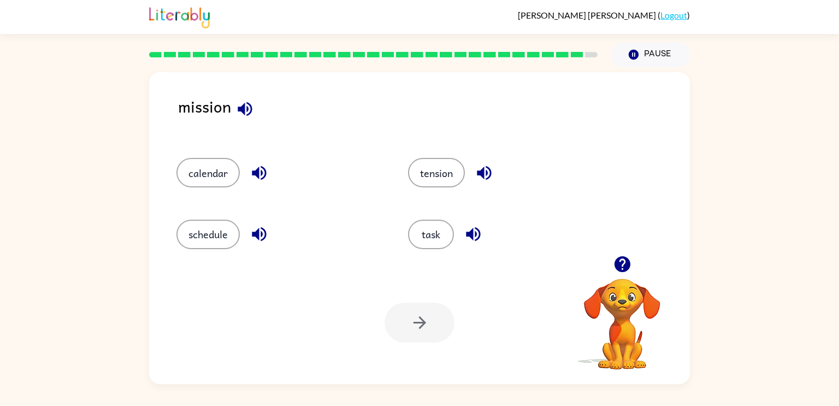
click at [239, 105] on icon "button" at bounding box center [244, 108] width 19 height 19
click at [261, 167] on icon "button" at bounding box center [259, 173] width 14 height 14
click at [258, 232] on icon "button" at bounding box center [259, 234] width 14 height 14
click at [487, 171] on icon "button" at bounding box center [484, 173] width 14 height 14
click at [475, 234] on icon "button" at bounding box center [473, 234] width 14 height 14
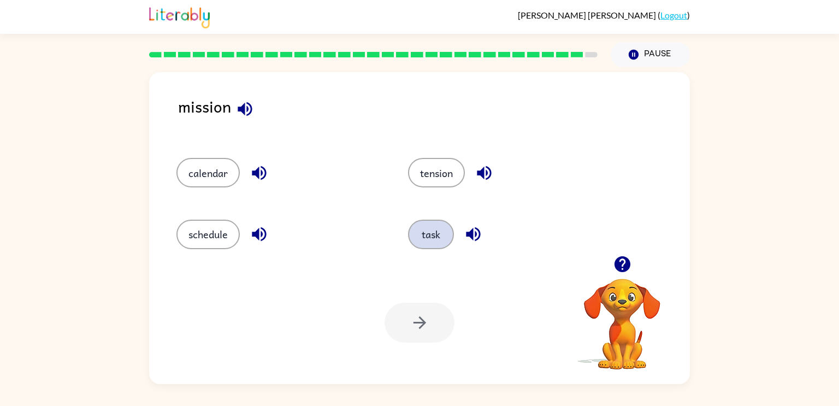
click at [437, 234] on button "task" at bounding box center [431, 235] width 46 height 30
click at [427, 320] on icon "button" at bounding box center [419, 322] width 19 height 19
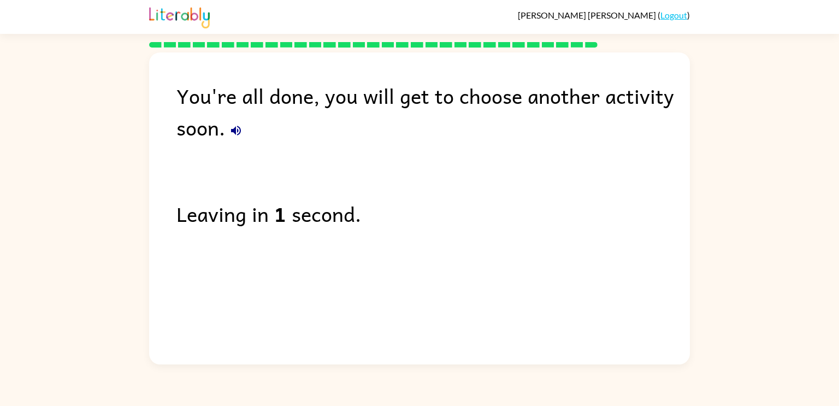
click at [237, 129] on icon "button" at bounding box center [236, 131] width 10 height 10
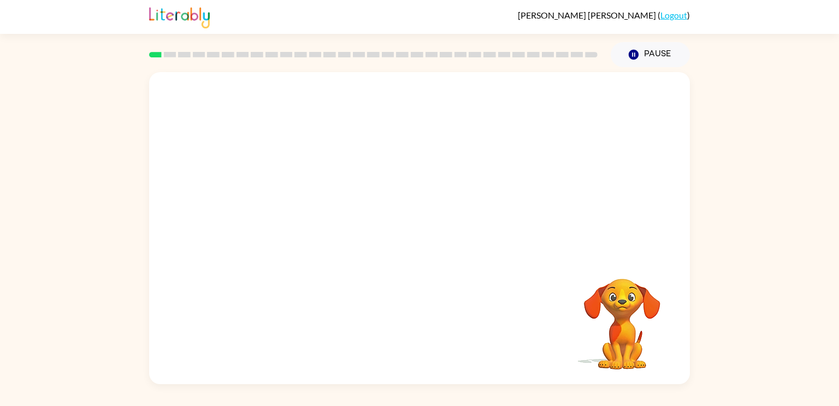
click at [412, 231] on div at bounding box center [419, 164] width 541 height 184
click at [423, 207] on video "Your browser must support playing .mp4 files to use Literably. Please try using…" at bounding box center [419, 164] width 541 height 184
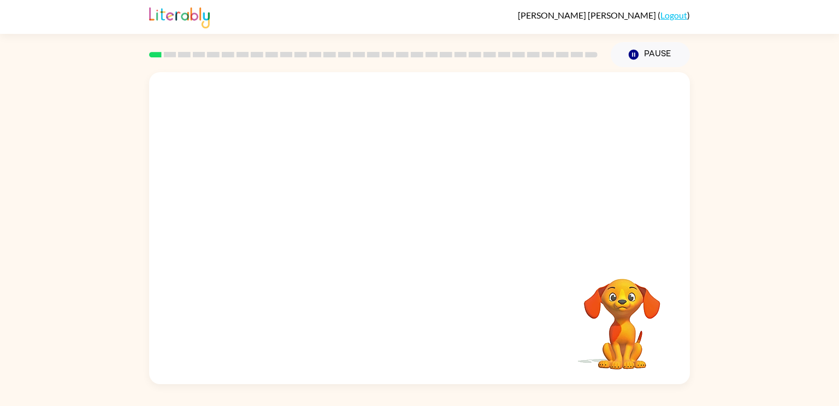
click at [384, 205] on video "Your browser must support playing .mp4 files to use Literably. Please try using…" at bounding box center [419, 164] width 541 height 184
click at [293, 219] on video "Your browser must support playing .mp4 files to use Literably. Please try using…" at bounding box center [419, 164] width 541 height 184
click at [444, 228] on div at bounding box center [420, 234] width 70 height 40
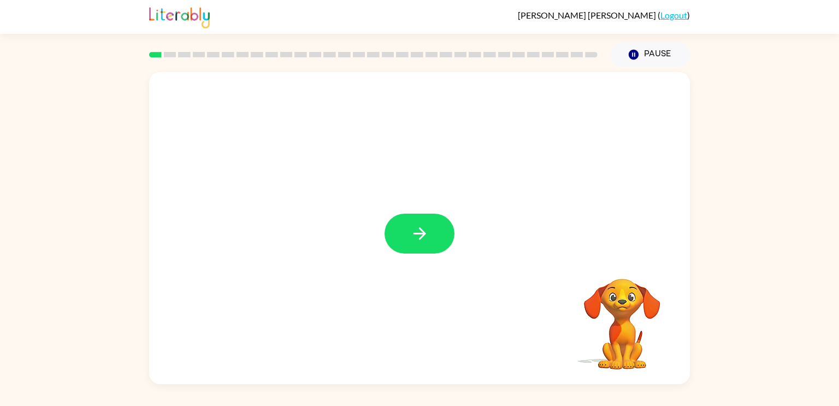
click at [444, 228] on button "button" at bounding box center [420, 234] width 70 height 40
click at [444, 228] on div at bounding box center [419, 164] width 541 height 184
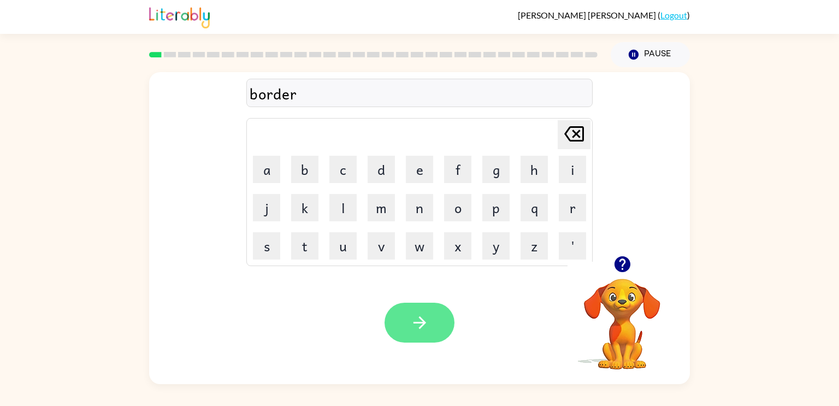
click at [431, 322] on button "button" at bounding box center [420, 323] width 70 height 40
